Goal: Register for event/course

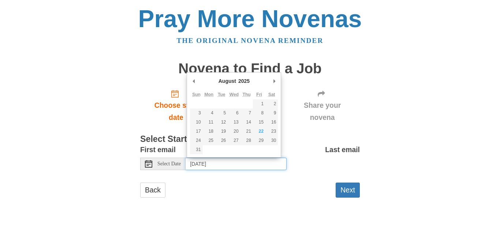
click at [230, 166] on input "Saturday, August 23rd, 2025" at bounding box center [235, 163] width 101 height 12
type input "Friday, August 22nd"
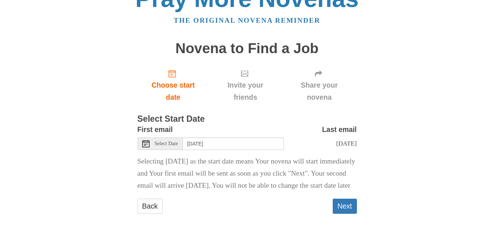
scroll to position [32, 0]
click at [340, 202] on button "Next" at bounding box center [345, 205] width 24 height 15
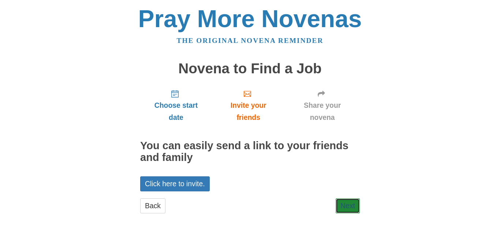
click at [340, 202] on link "Next" at bounding box center [347, 205] width 24 height 15
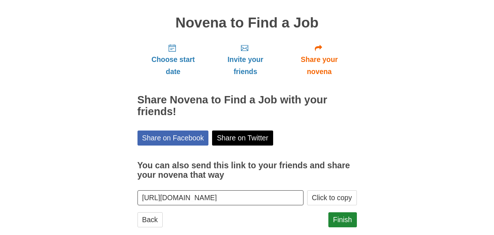
scroll to position [59, 0]
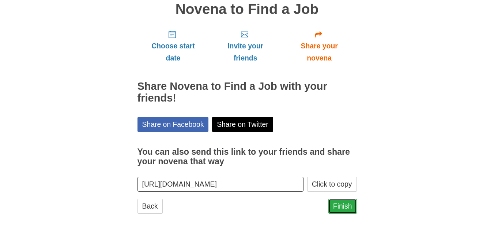
click at [340, 204] on link "Finish" at bounding box center [343, 205] width 29 height 15
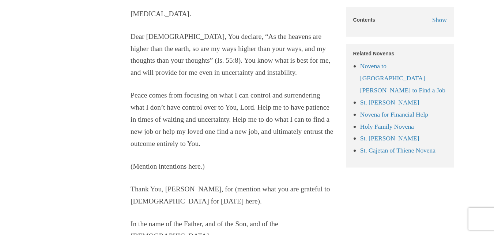
scroll to position [1005, 0]
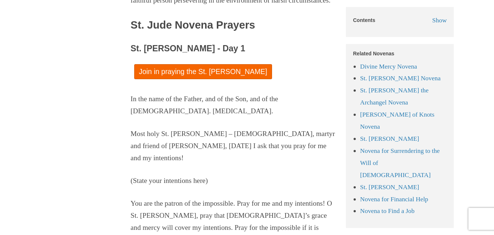
scroll to position [1195, 0]
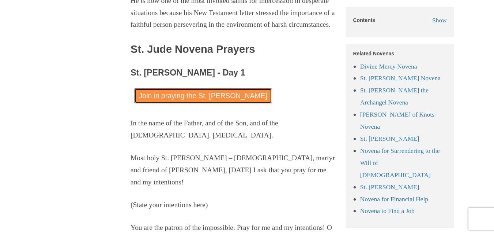
click at [218, 103] on link "Join in praying the St. Jude Novena" at bounding box center [203, 95] width 138 height 15
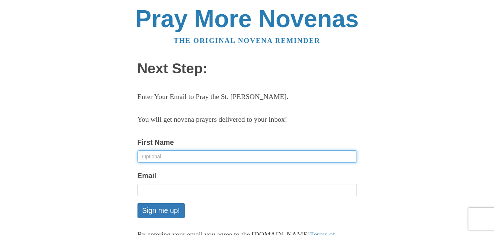
click at [156, 155] on input "First Name" at bounding box center [248, 156] width 220 height 12
type input "KIIZA"
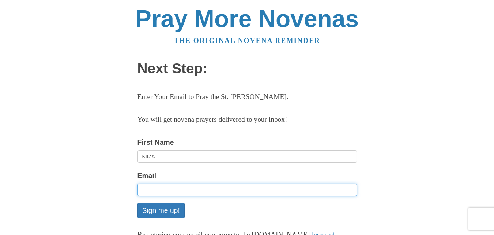
type input "kiizamartha4@gmail.com"
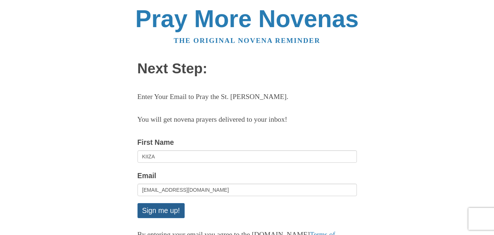
click at [161, 212] on button "Sign me up!" at bounding box center [161, 210] width 47 height 15
